Goal: Task Accomplishment & Management: Use online tool/utility

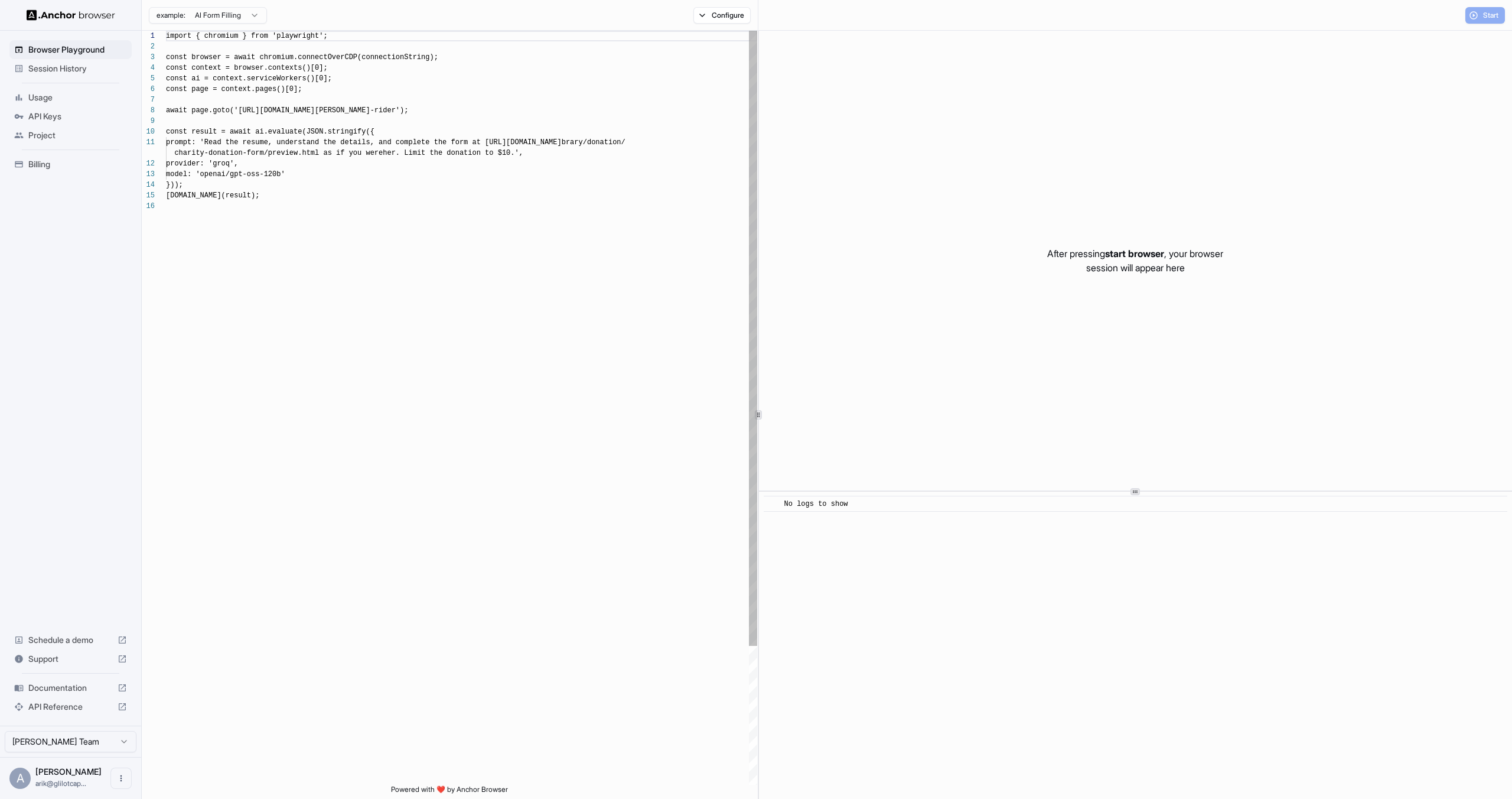
scroll to position [106, 0]
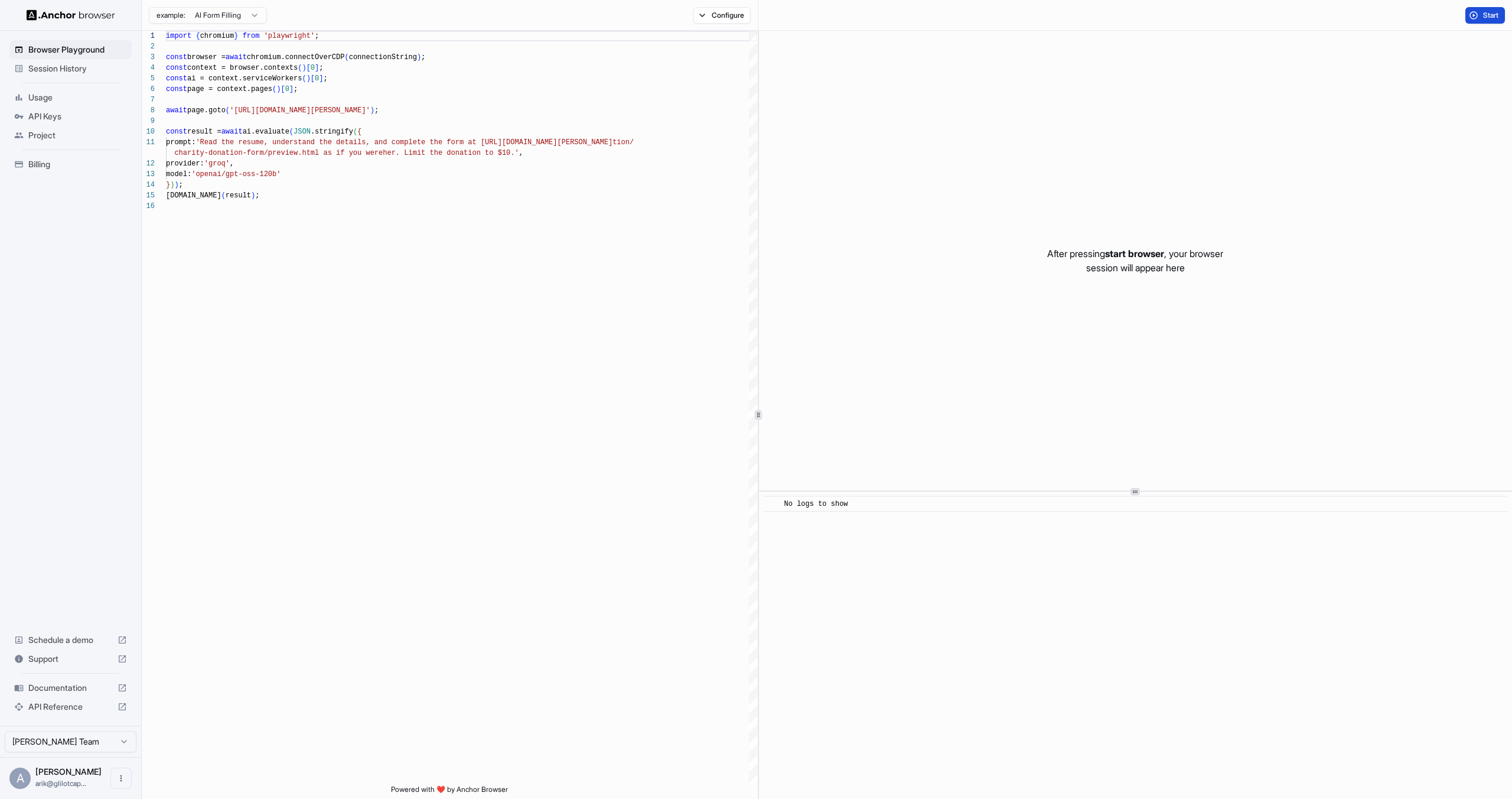
click at [1485, 14] on span "Start" at bounding box center [1491, 15] width 17 height 10
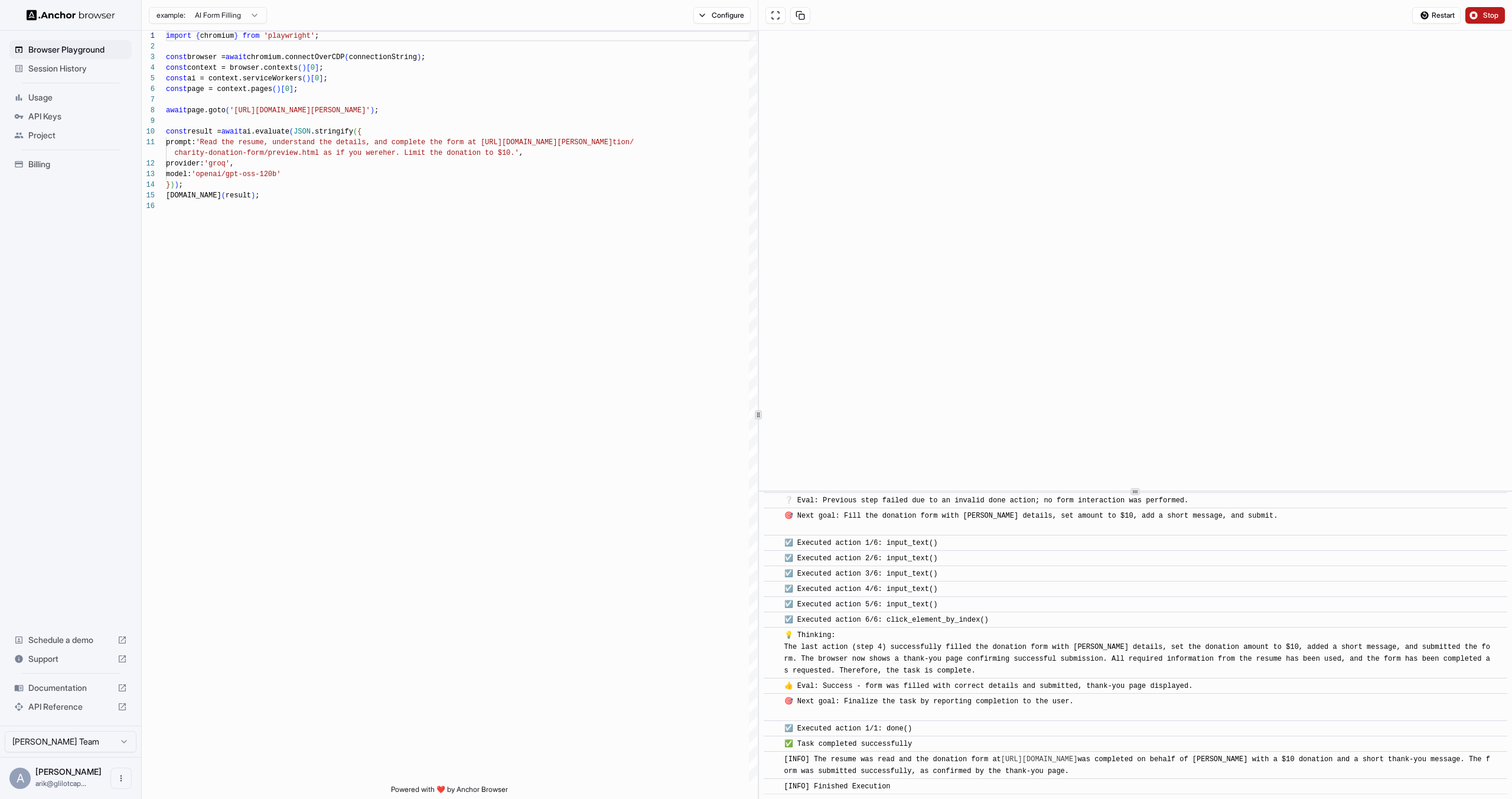
scroll to position [971, 0]
click at [41, 137] on span "Project" at bounding box center [77, 135] width 99 height 12
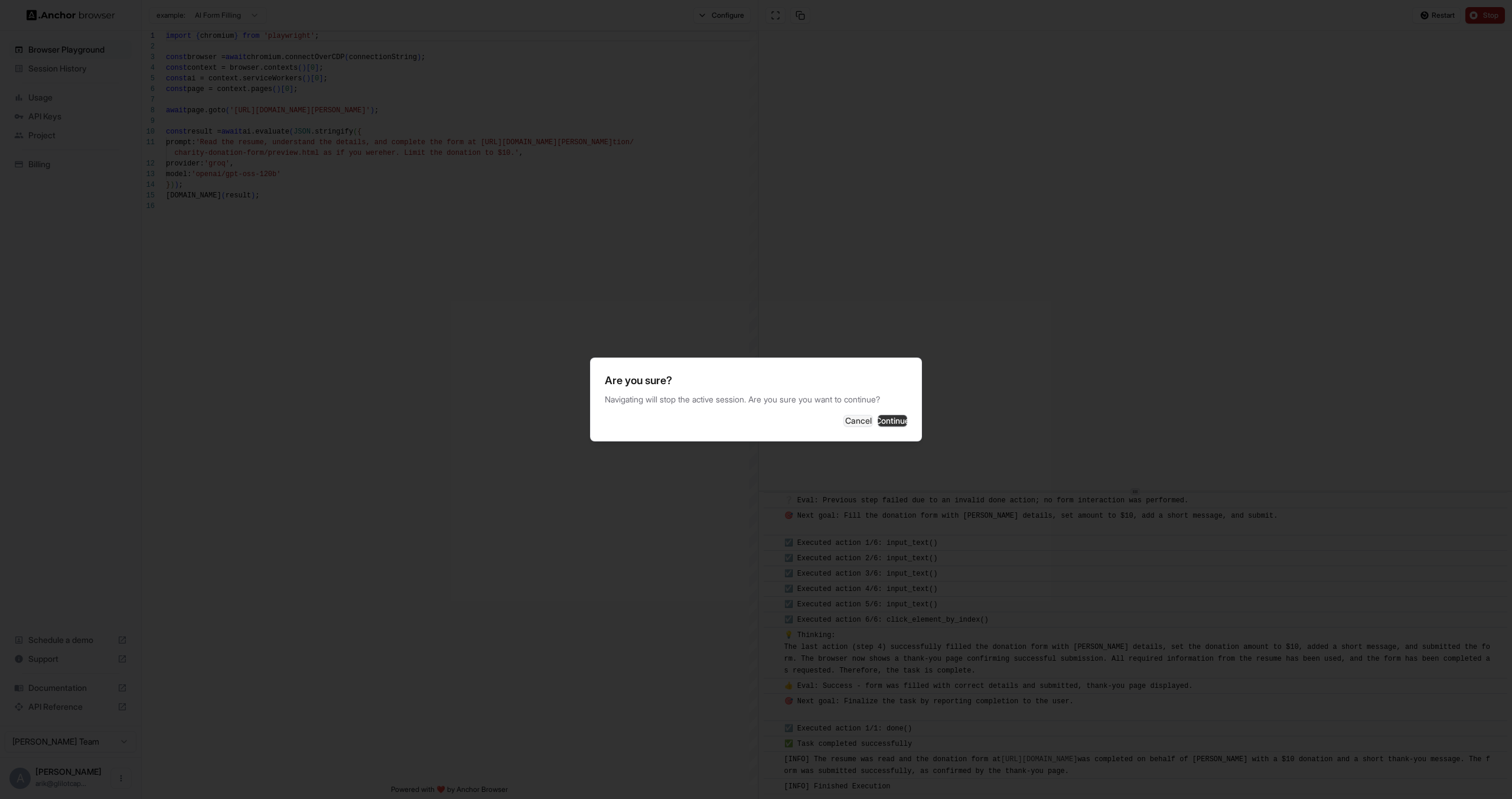
click at [888, 422] on button "Continue" at bounding box center [892, 420] width 30 height 12
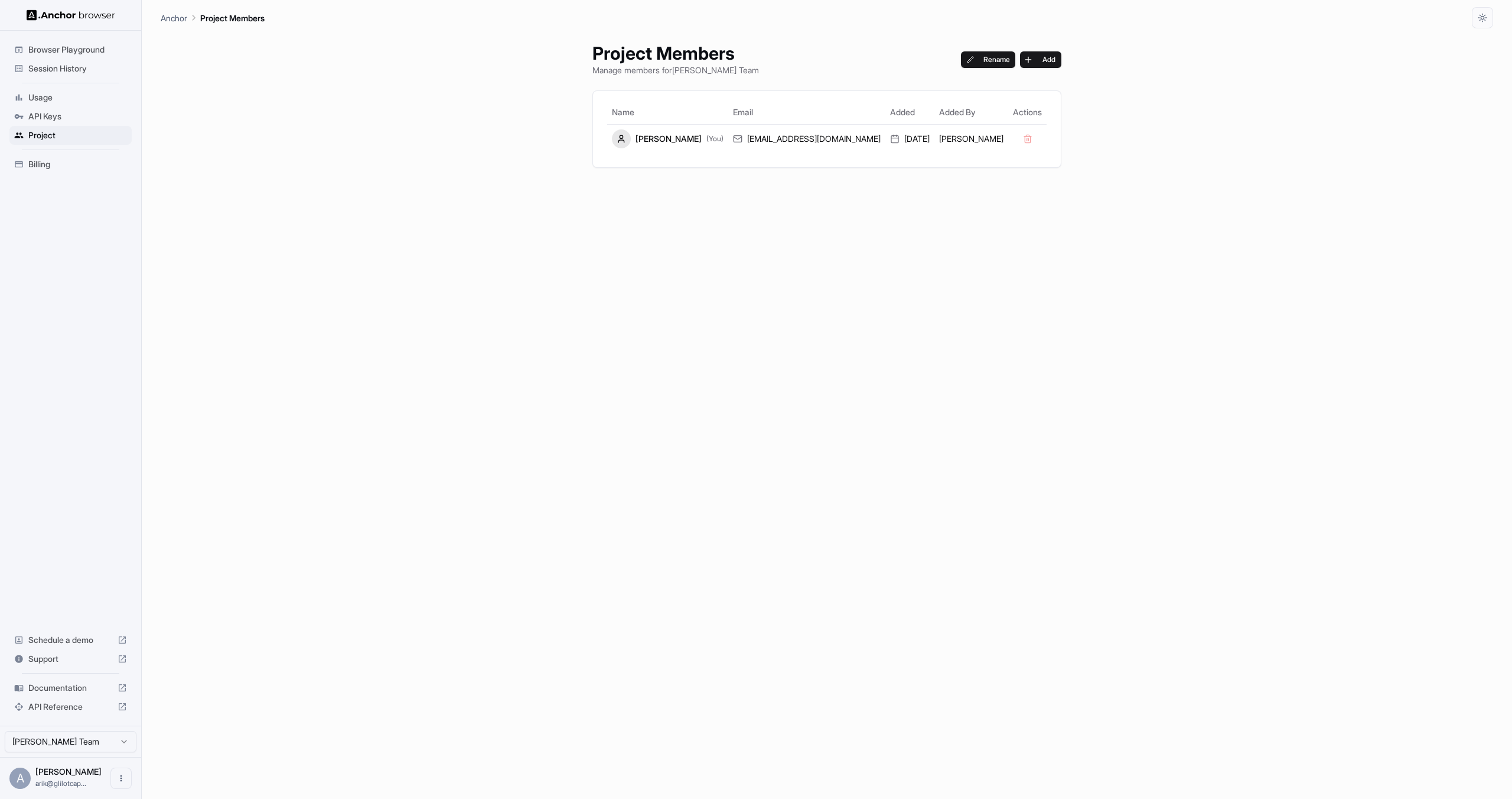
click at [45, 64] on span "Session History" at bounding box center [77, 68] width 99 height 12
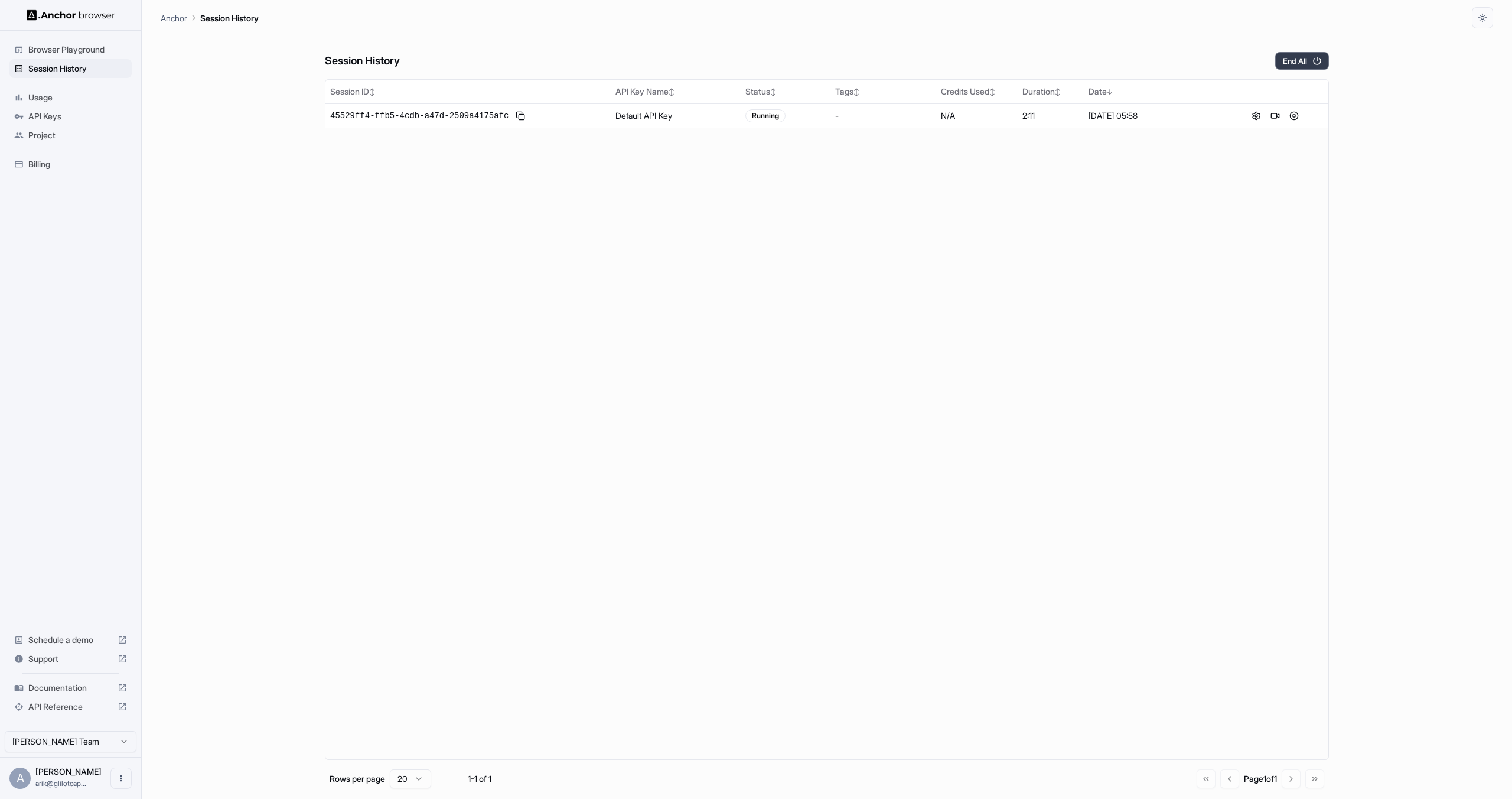
click at [1290, 59] on button "End All" at bounding box center [1302, 61] width 54 height 18
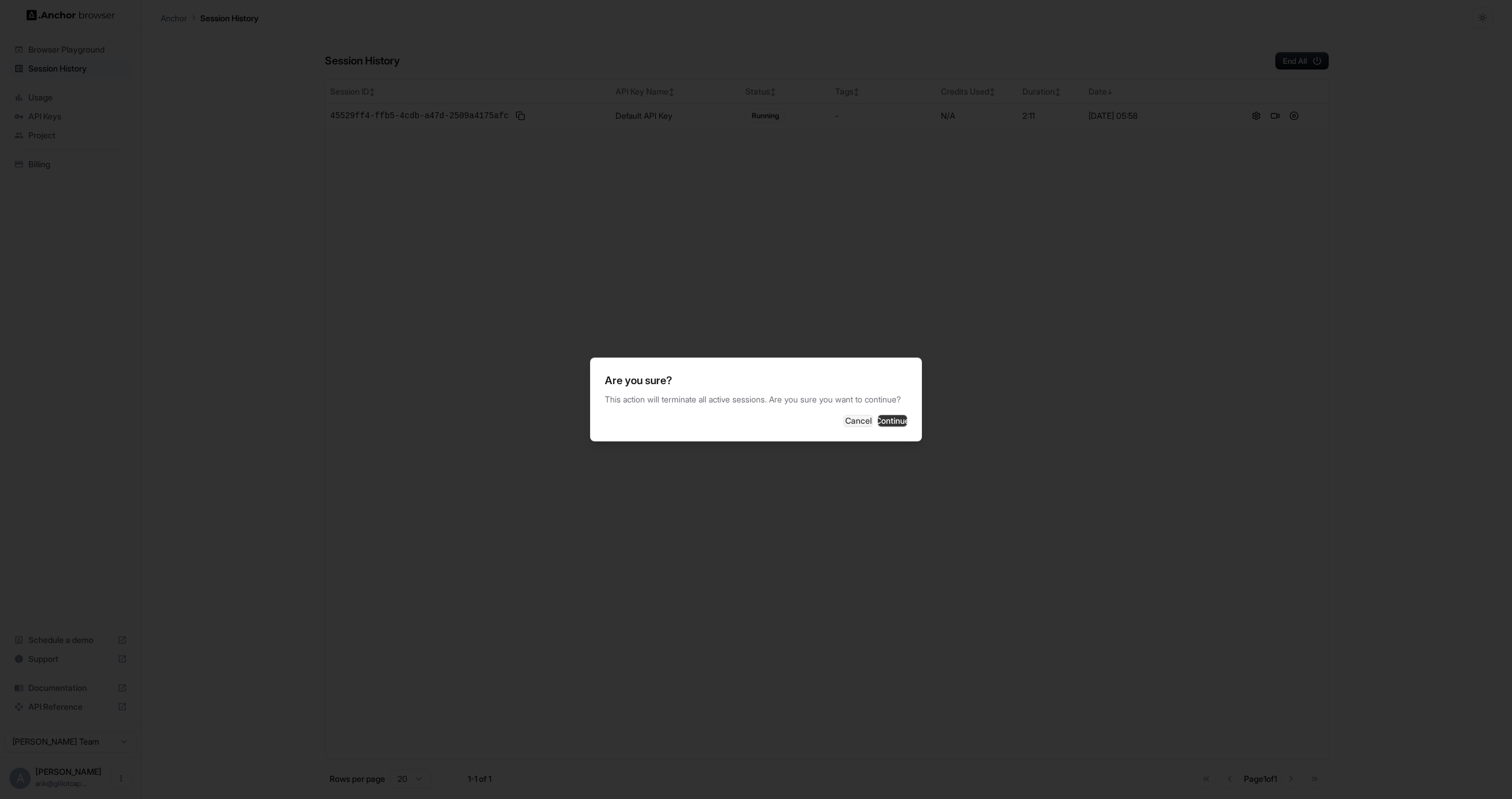
click at [878, 426] on button "Continue" at bounding box center [892, 420] width 30 height 12
